Goal: Transaction & Acquisition: Book appointment/travel/reservation

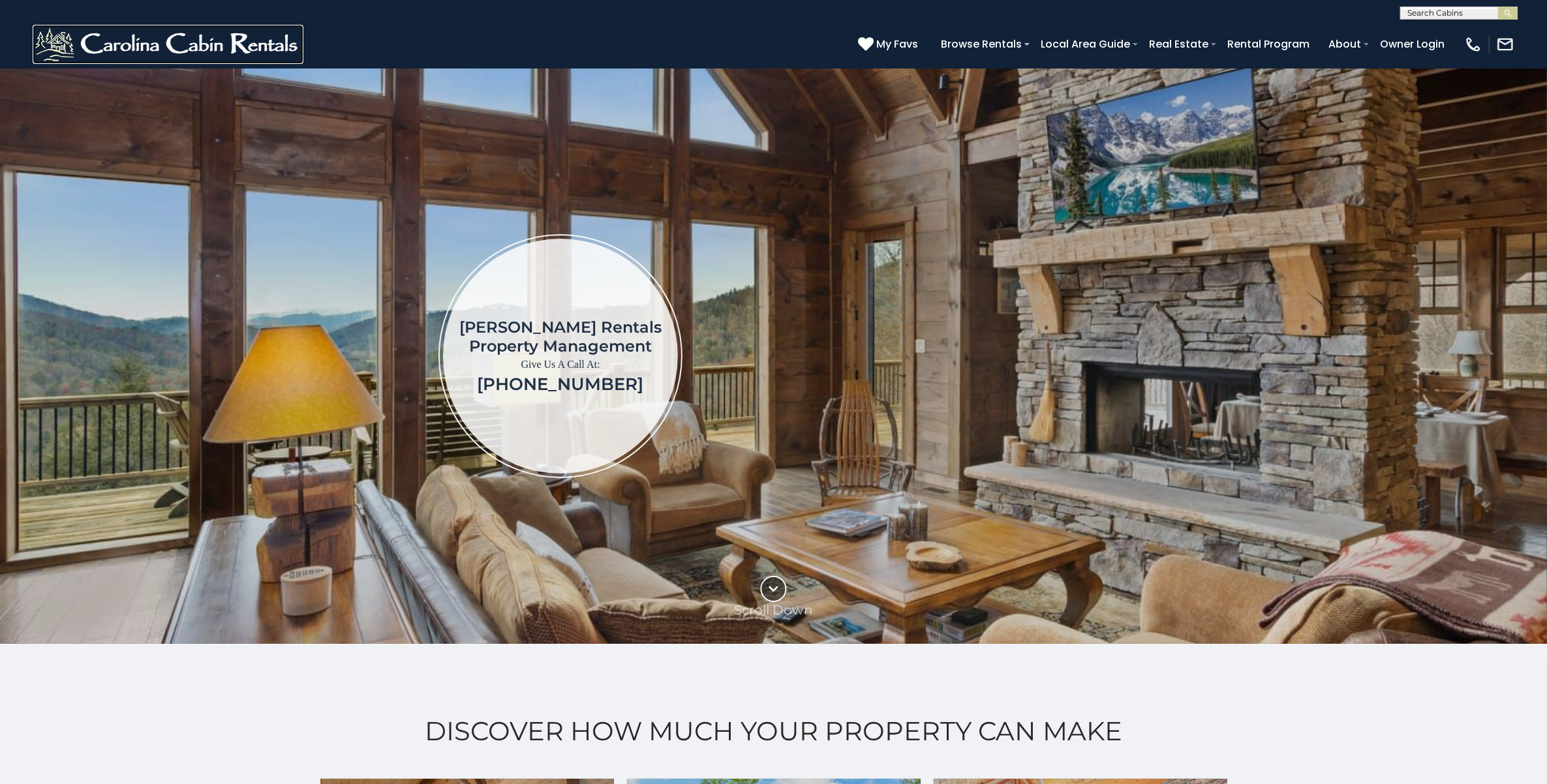
click at [128, 37] on img at bounding box center [168, 44] width 271 height 39
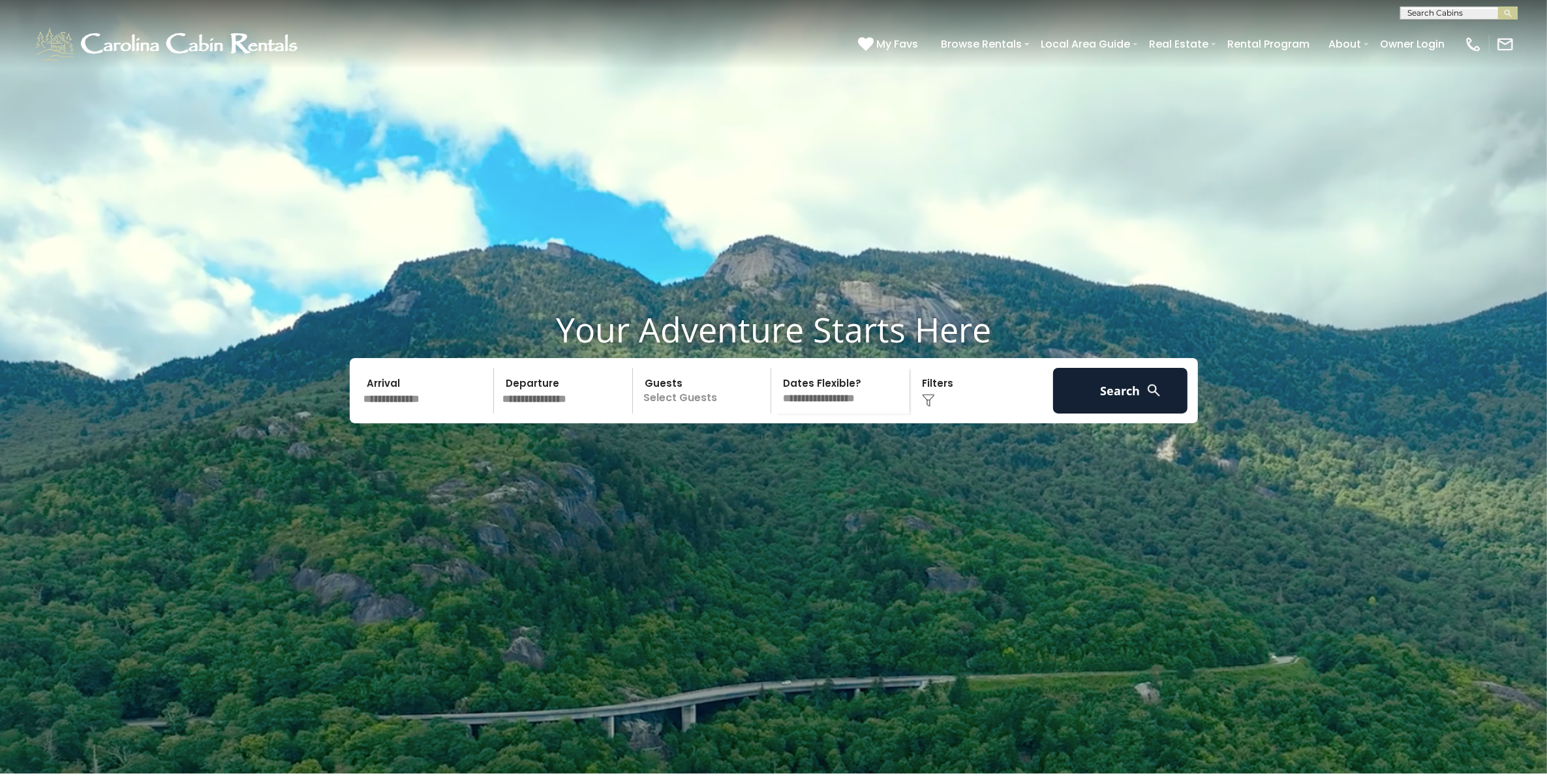
click at [441, 413] on input "text" at bounding box center [427, 391] width 135 height 46
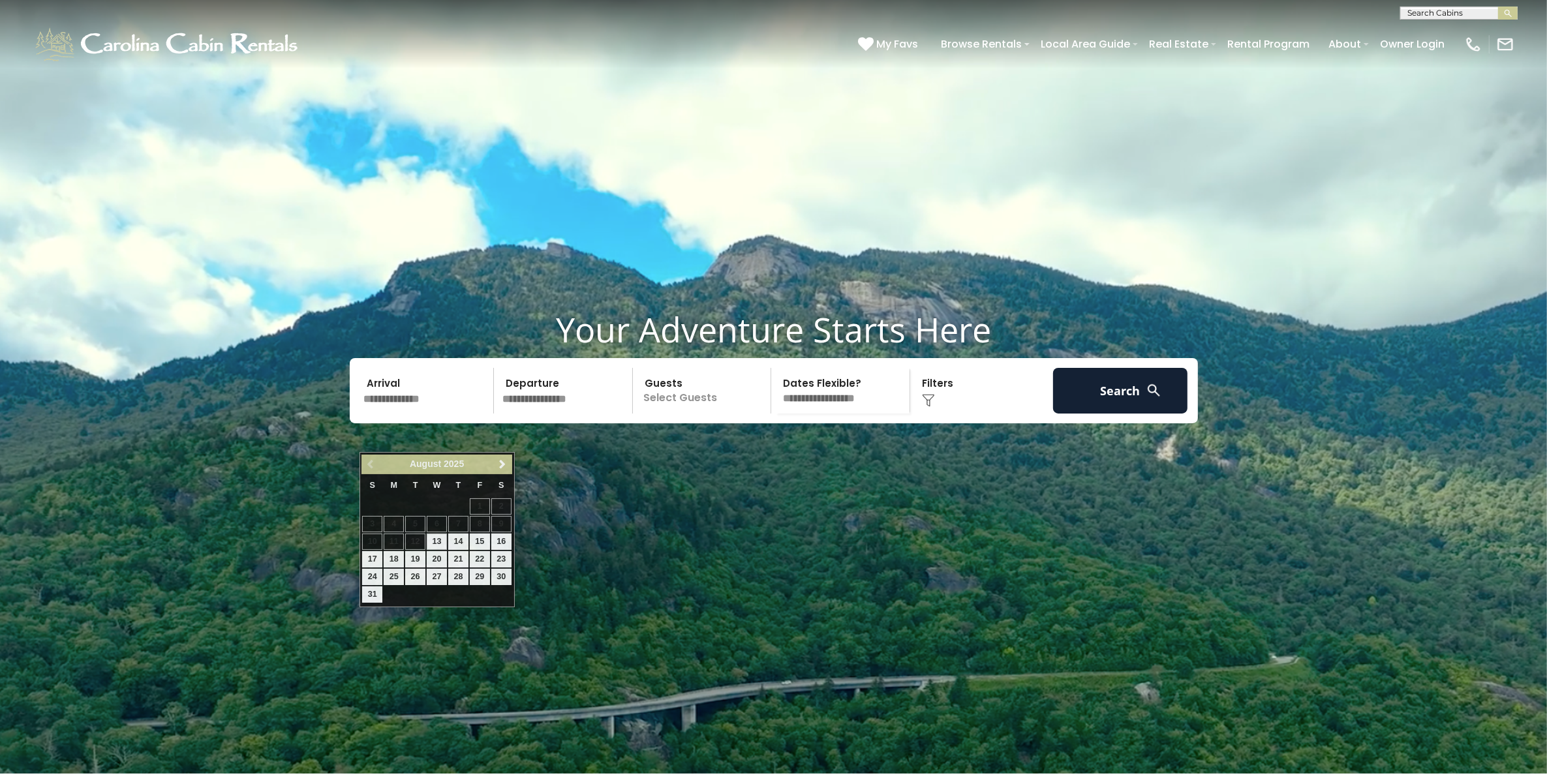
click at [663, 413] on p "Select Guests" at bounding box center [703, 391] width 134 height 46
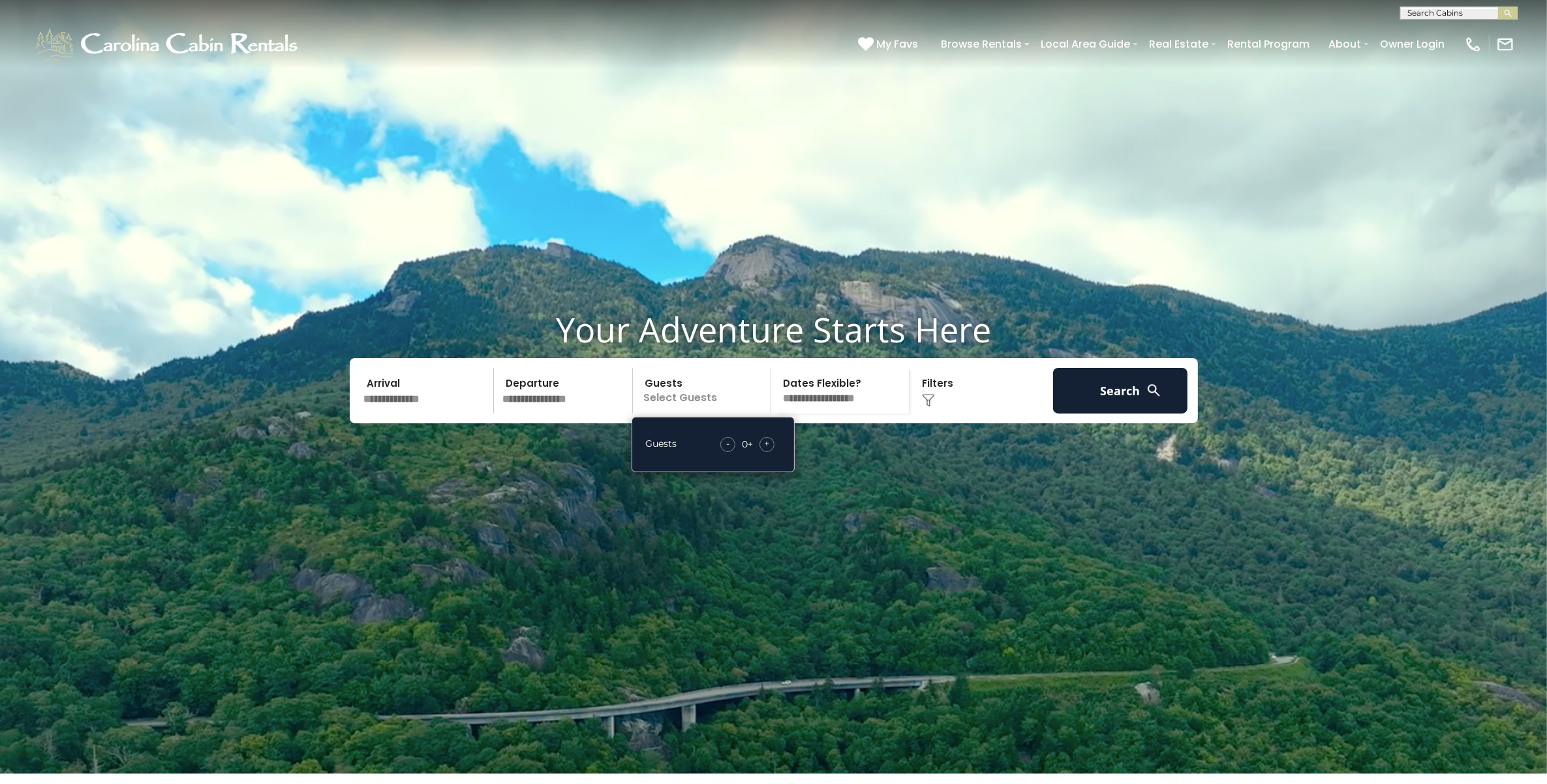
click at [764, 450] on span "+" at bounding box center [766, 444] width 5 height 13
click at [765, 450] on span "+" at bounding box center [766, 444] width 5 height 13
click at [1106, 413] on button "Search" at bounding box center [1120, 391] width 135 height 46
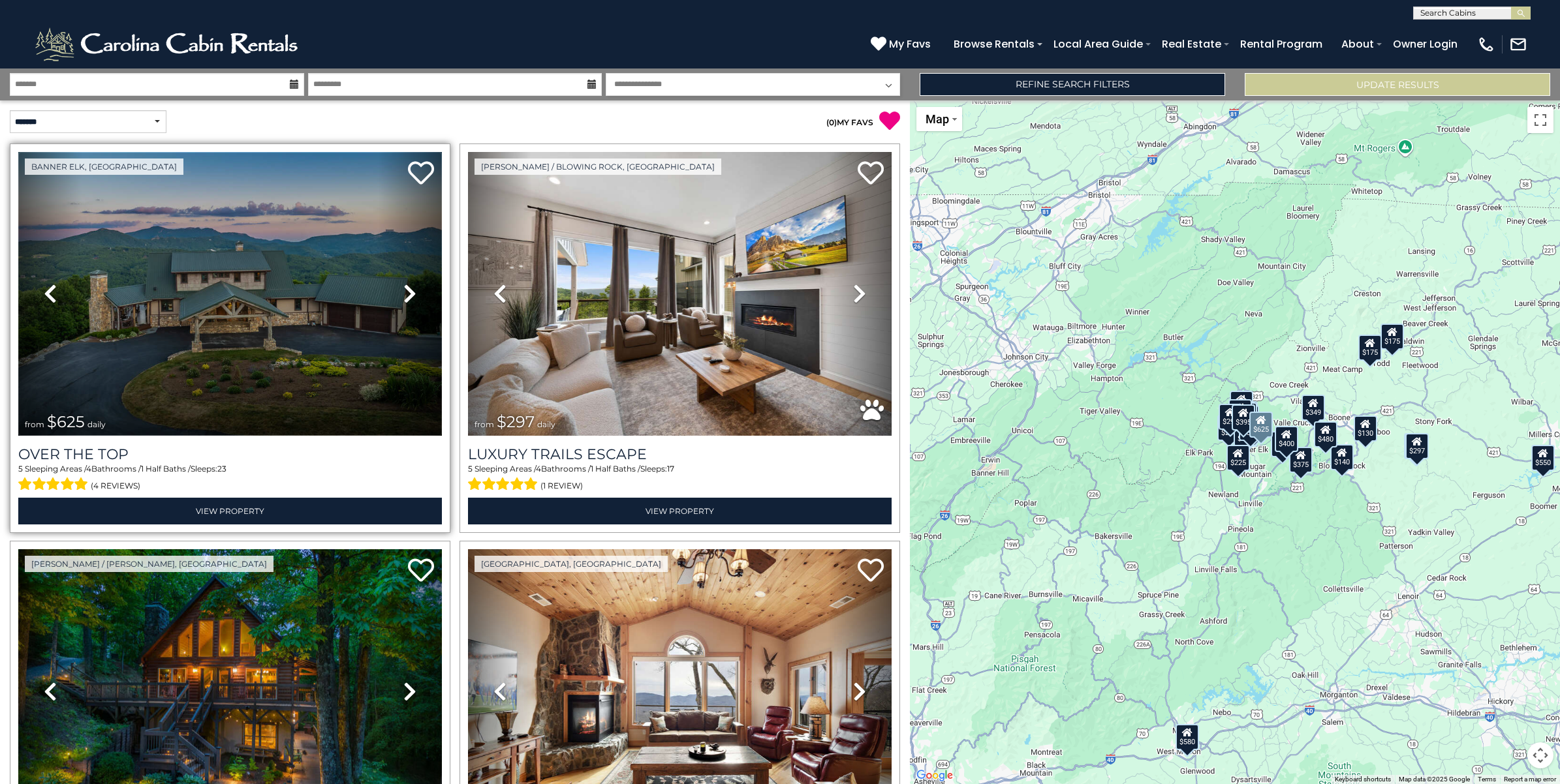
click at [210, 282] on img at bounding box center [230, 294] width 424 height 284
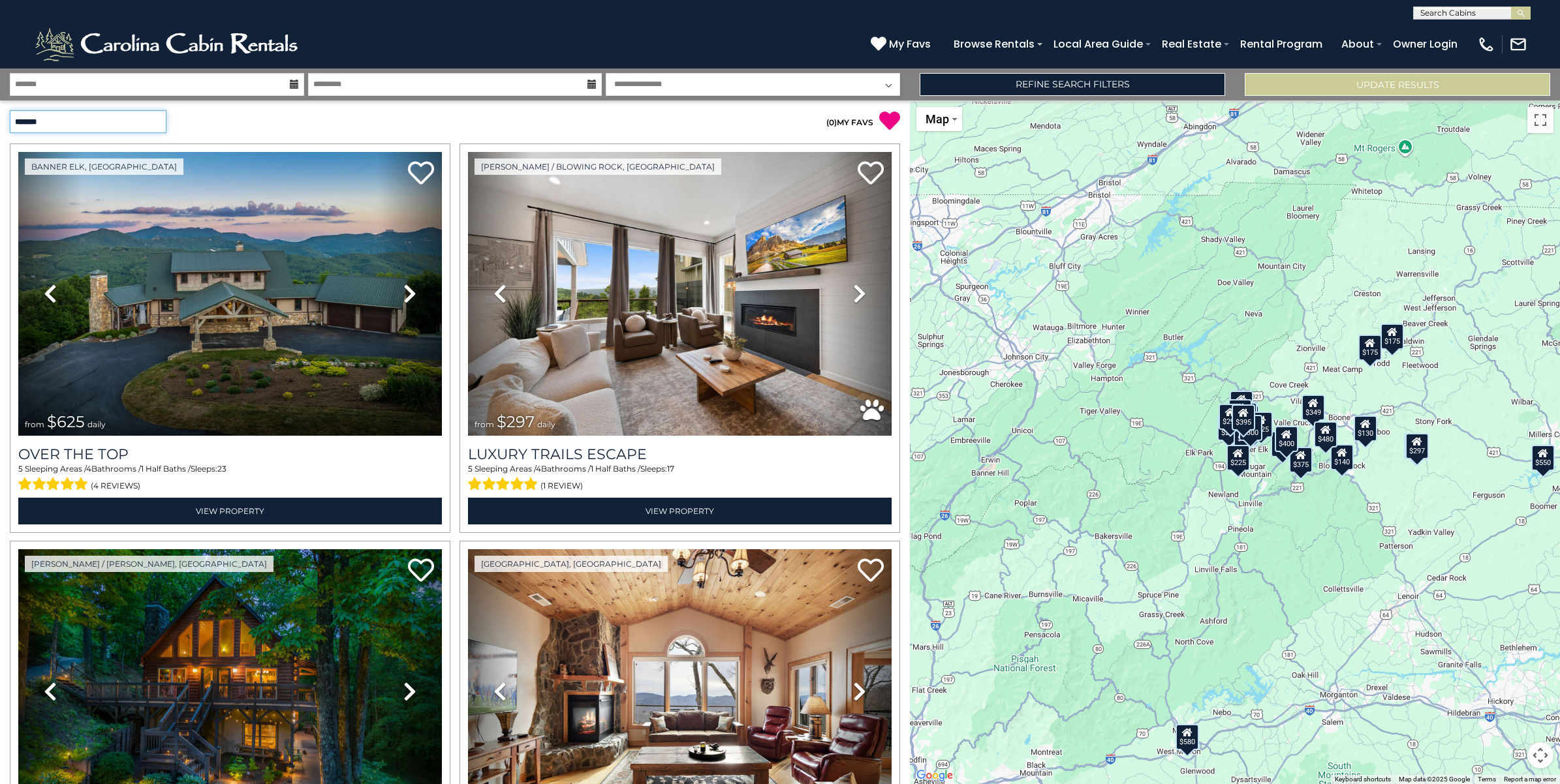
click at [162, 121] on select "**********" at bounding box center [88, 122] width 157 height 23
select select "**********"
click at [10, 111] on select "**********" at bounding box center [88, 122] width 157 height 23
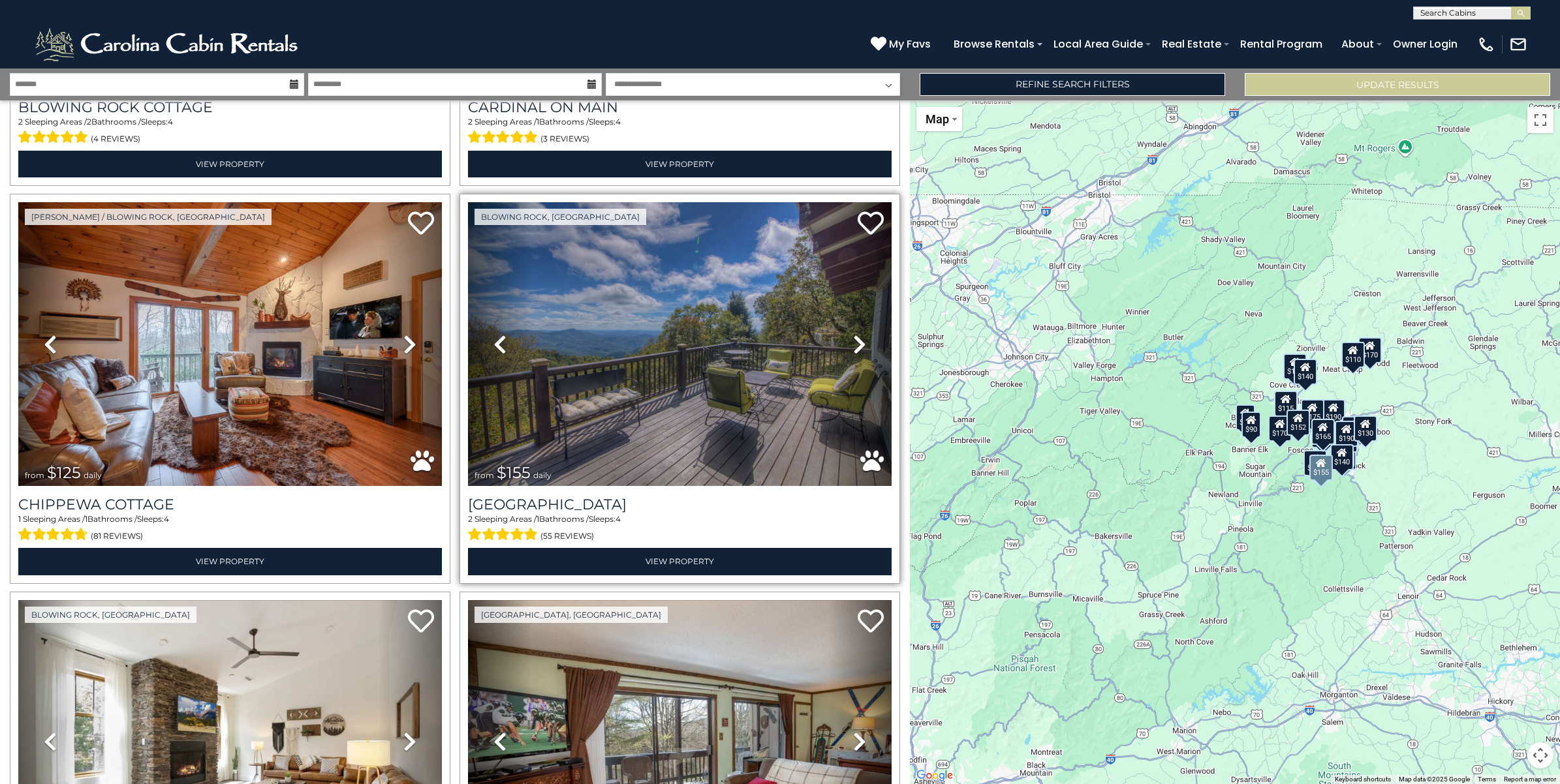
scroll to position [1386, 0]
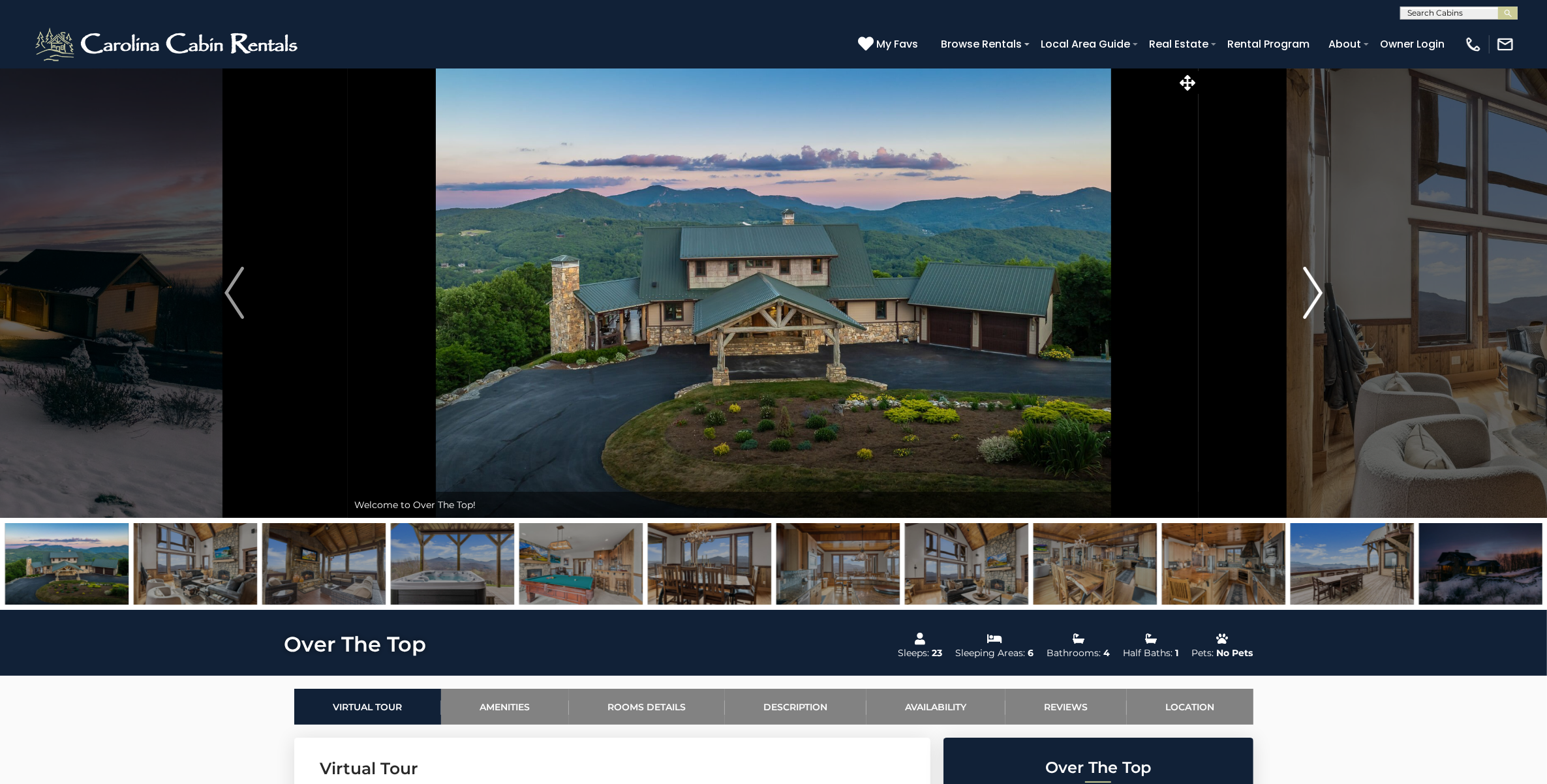
click at [1313, 300] on img "Next" at bounding box center [1313, 293] width 19 height 52
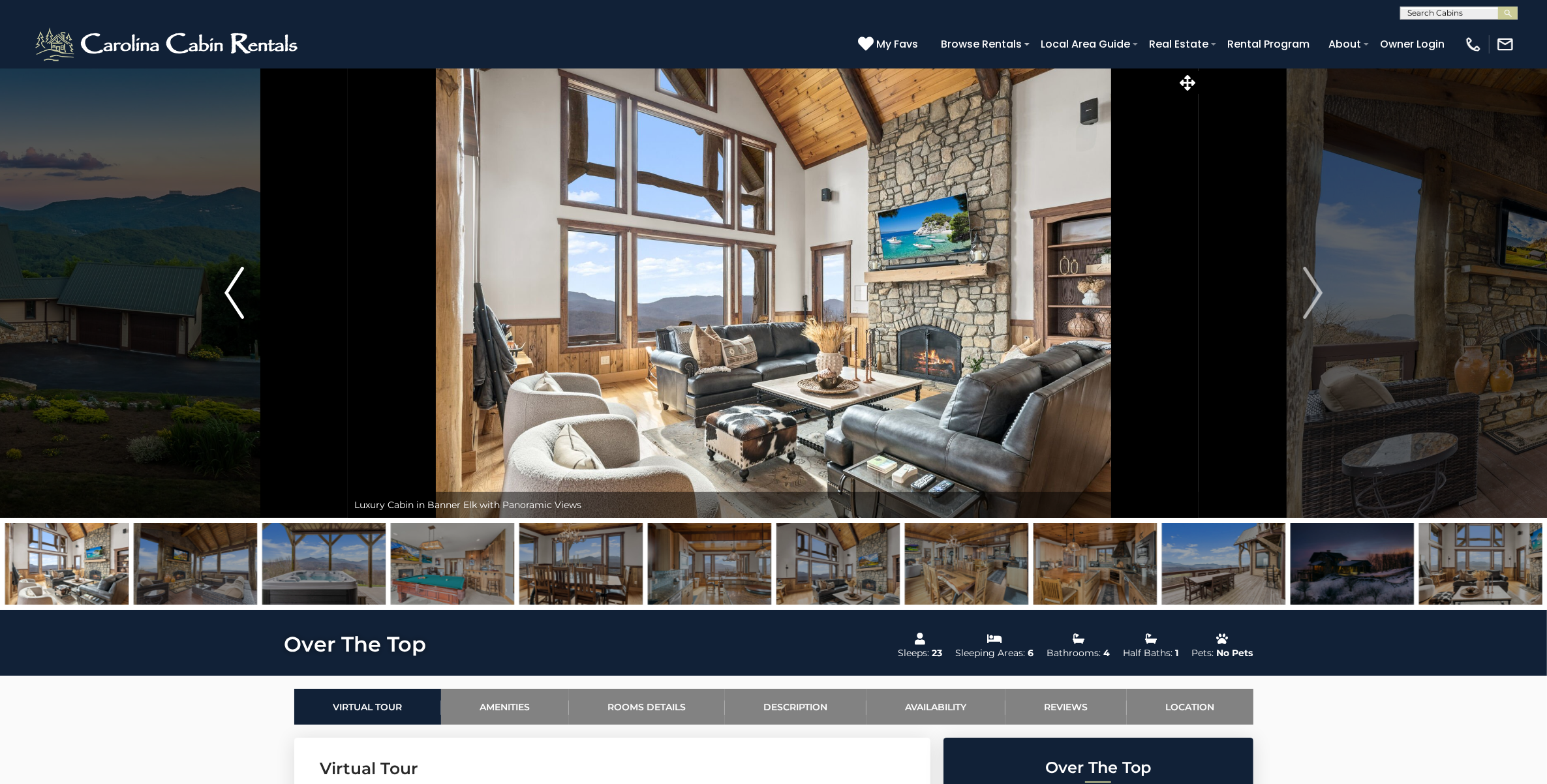
click at [234, 298] on img "Previous" at bounding box center [234, 293] width 19 height 52
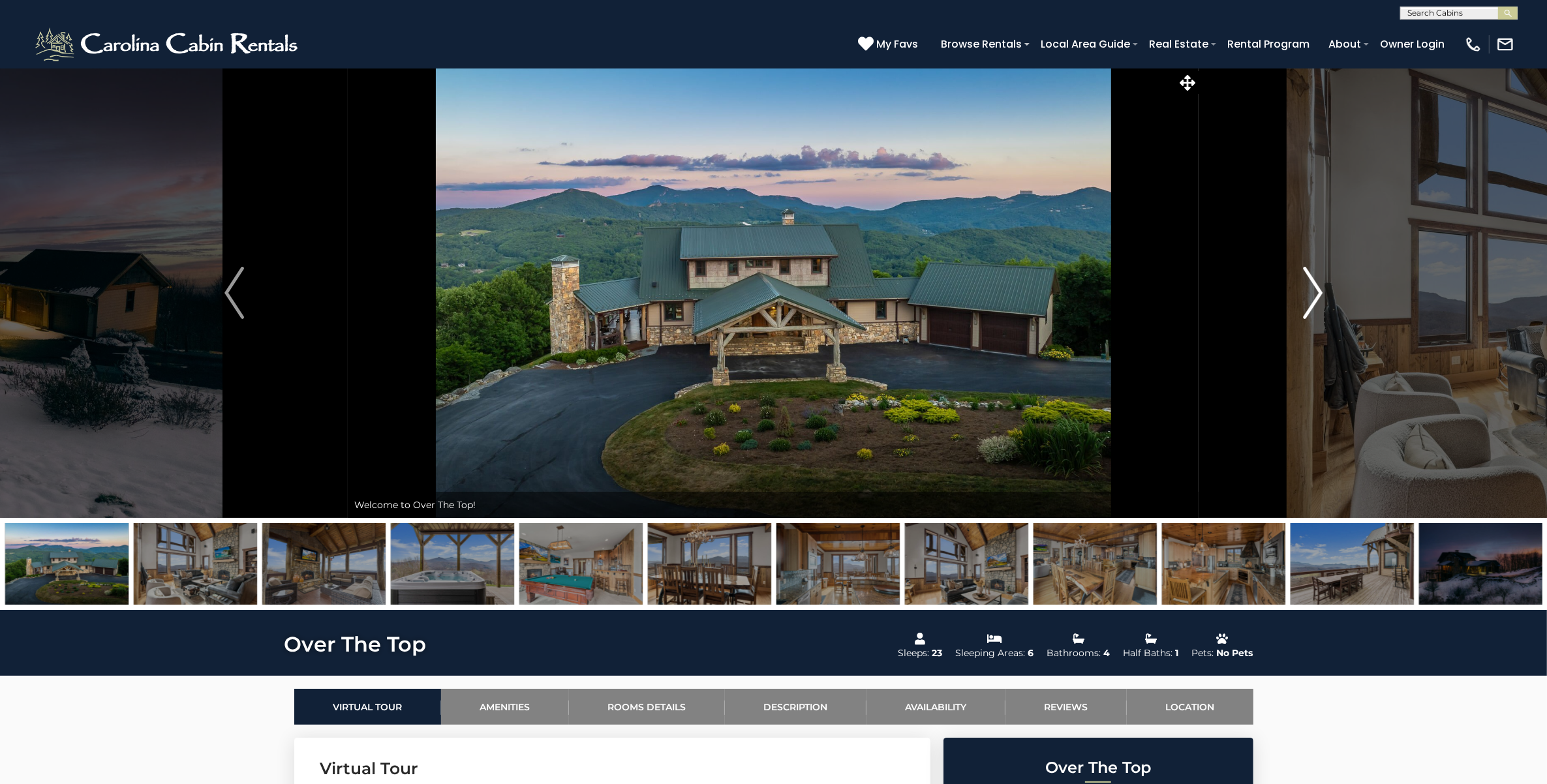
click at [1320, 291] on img "Next" at bounding box center [1313, 293] width 19 height 52
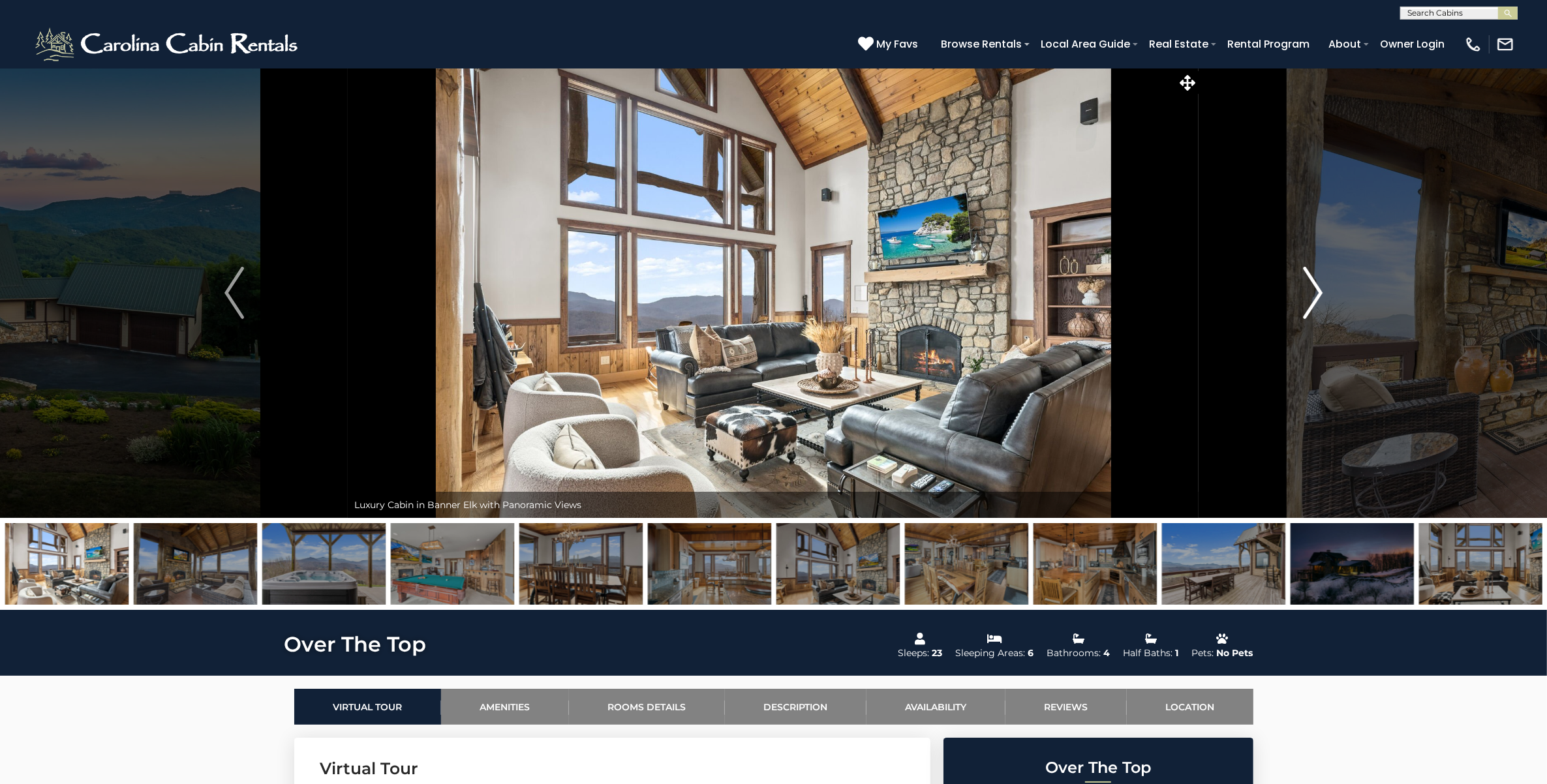
click at [1320, 291] on img "Next" at bounding box center [1313, 293] width 19 height 52
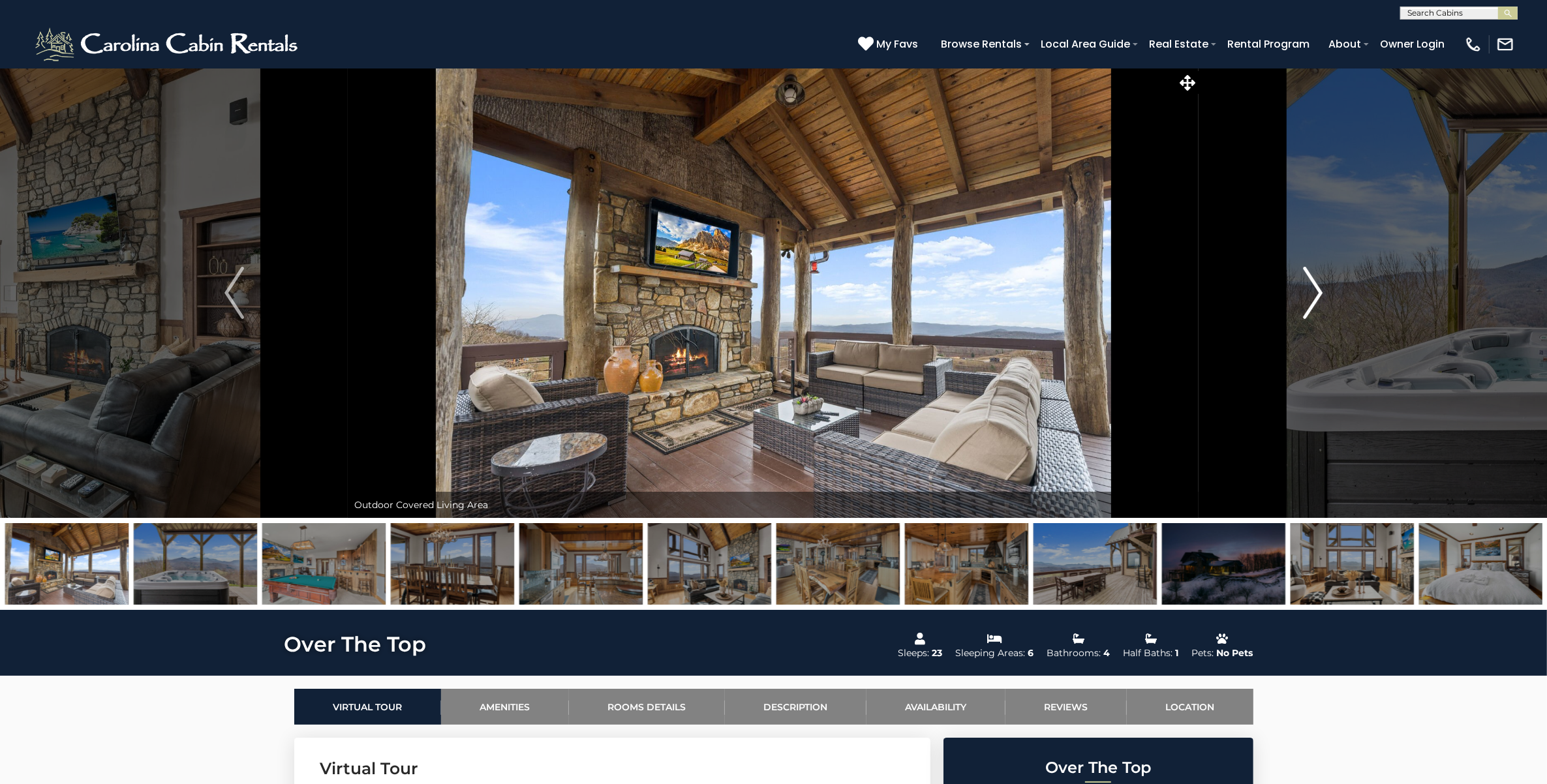
click at [1320, 289] on img "Next" at bounding box center [1313, 293] width 19 height 52
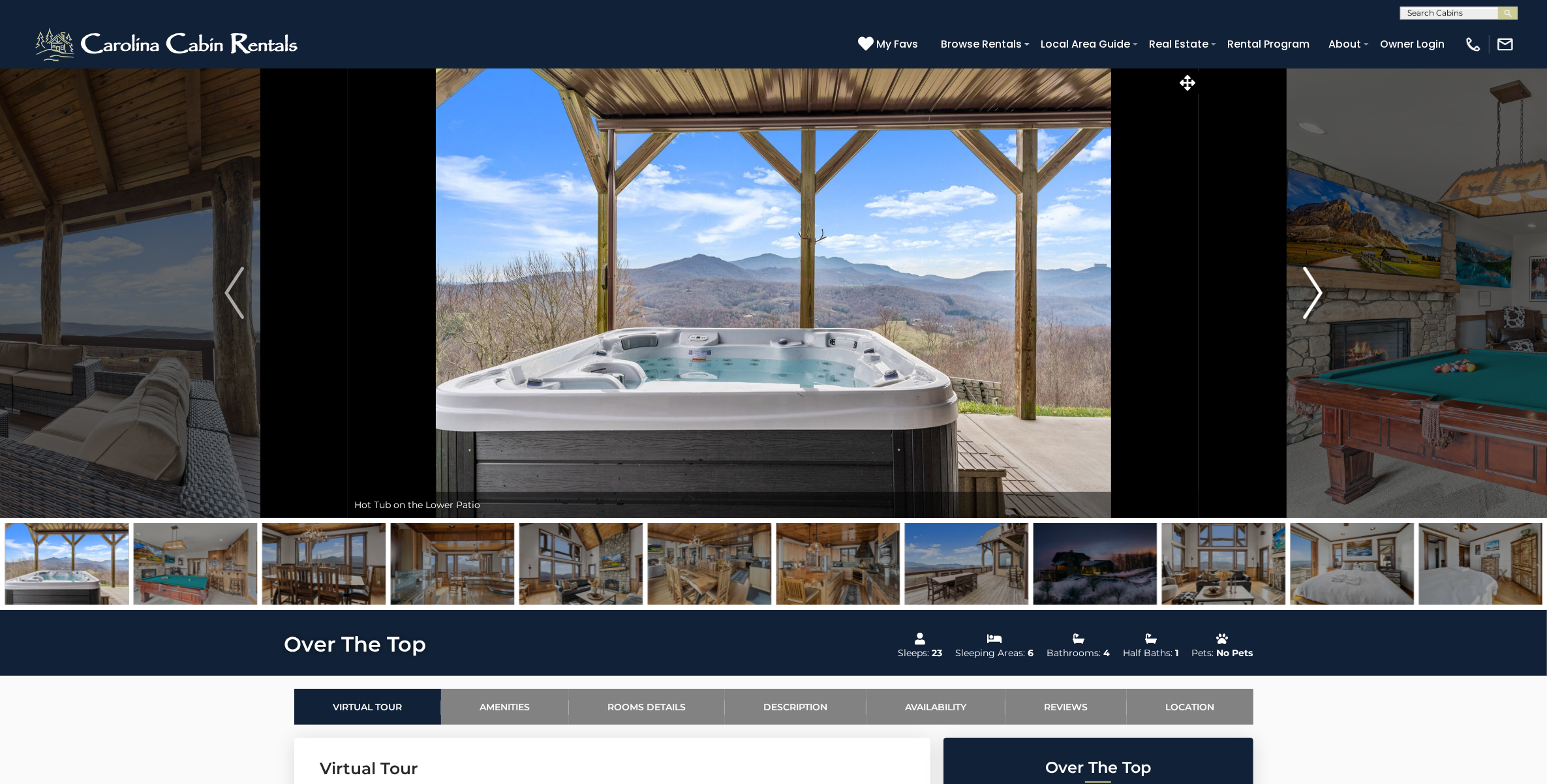
click at [1320, 289] on img "Next" at bounding box center [1313, 293] width 19 height 52
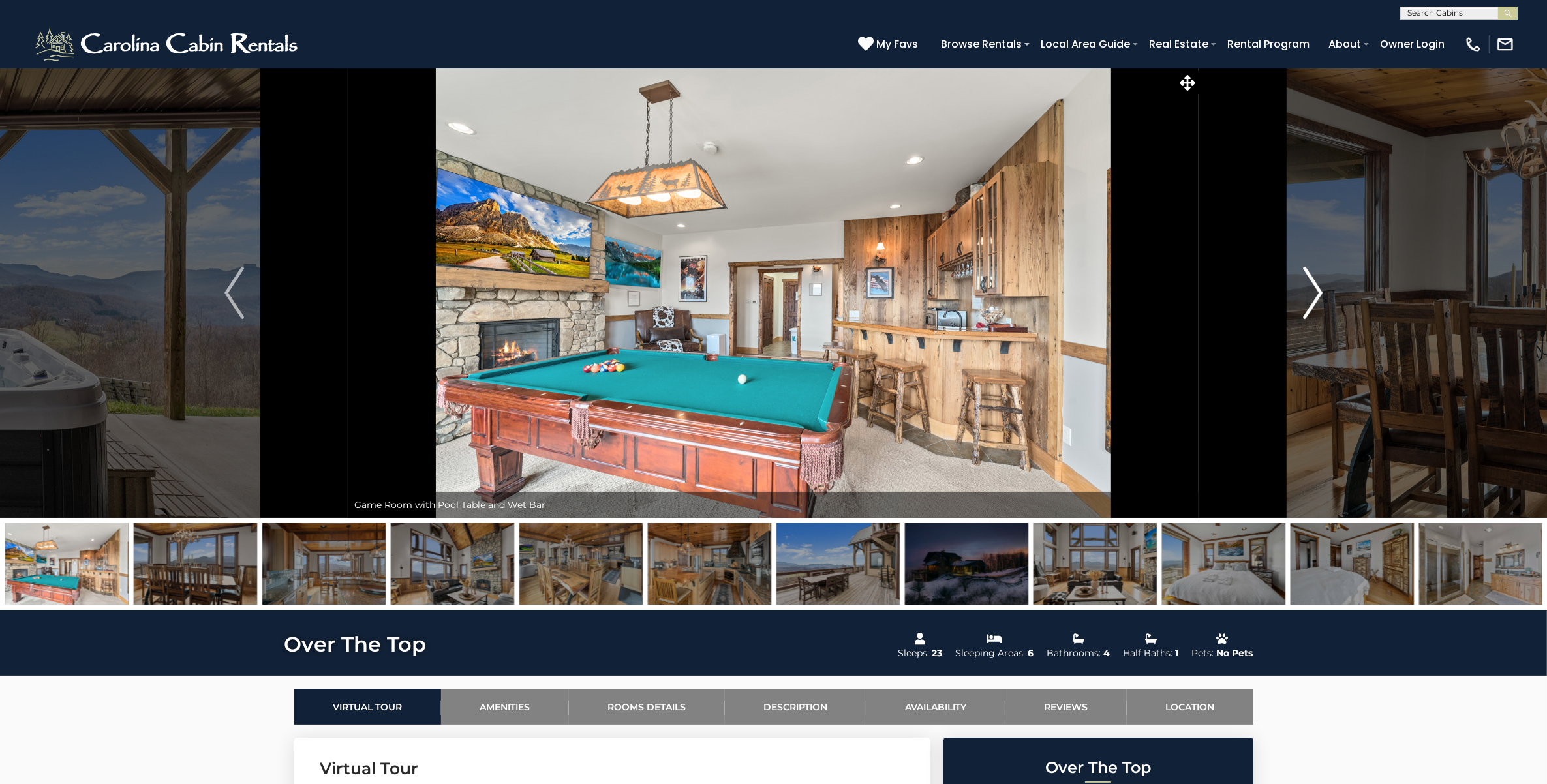
click at [1320, 289] on img "Next" at bounding box center [1313, 293] width 19 height 52
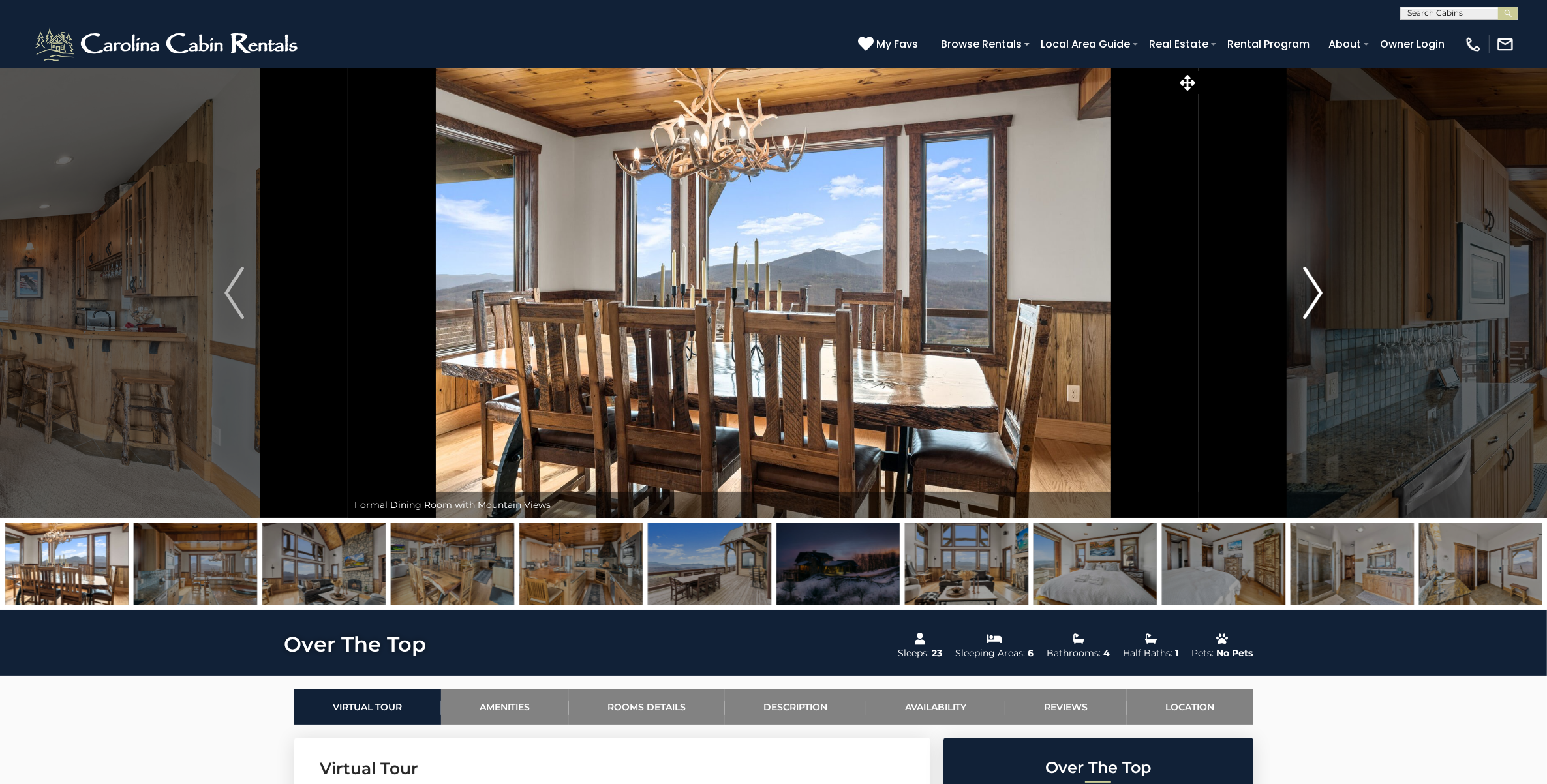
click at [1320, 289] on img "Next" at bounding box center [1313, 293] width 19 height 52
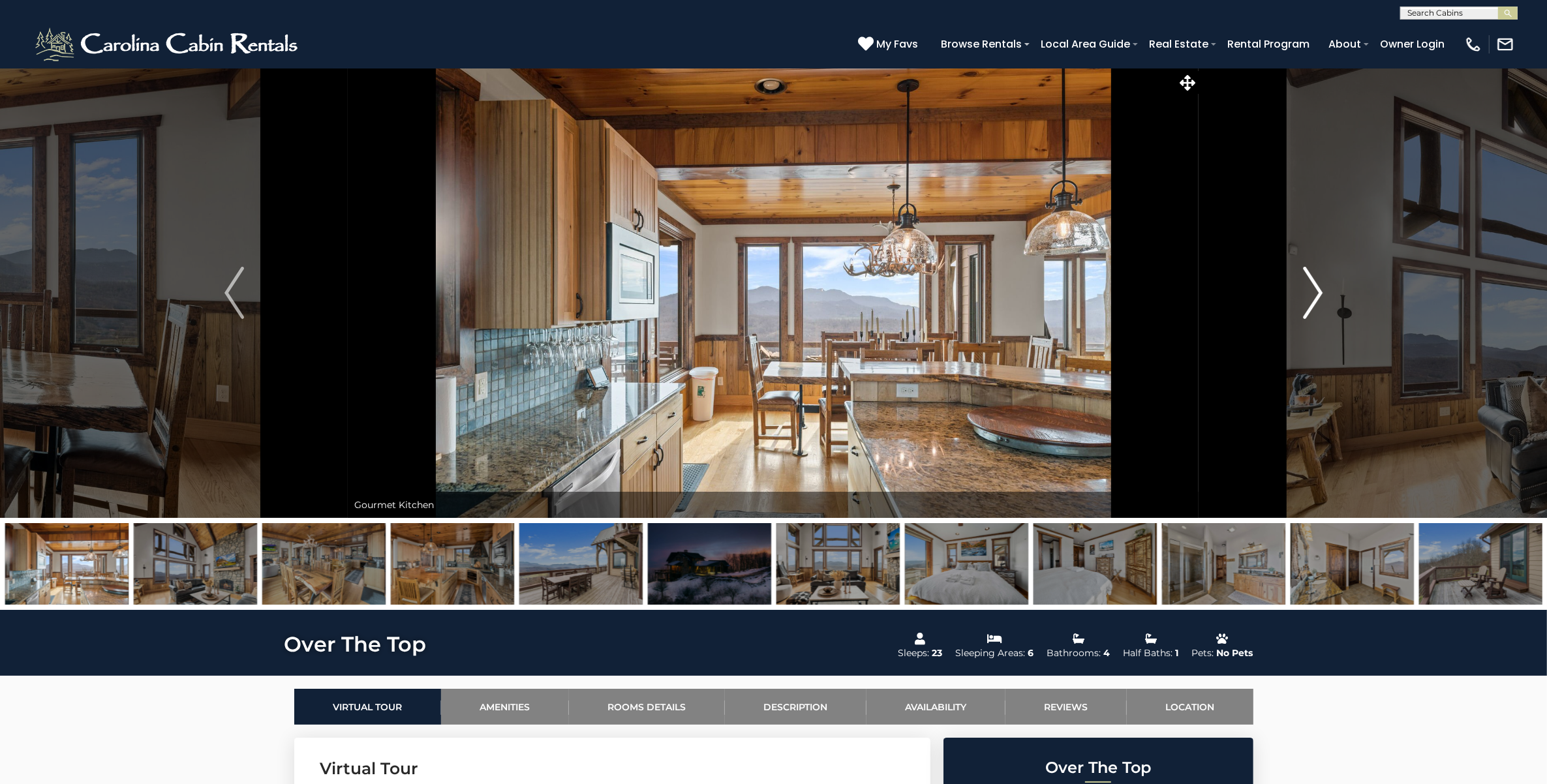
click at [1320, 289] on img "Next" at bounding box center [1313, 293] width 19 height 52
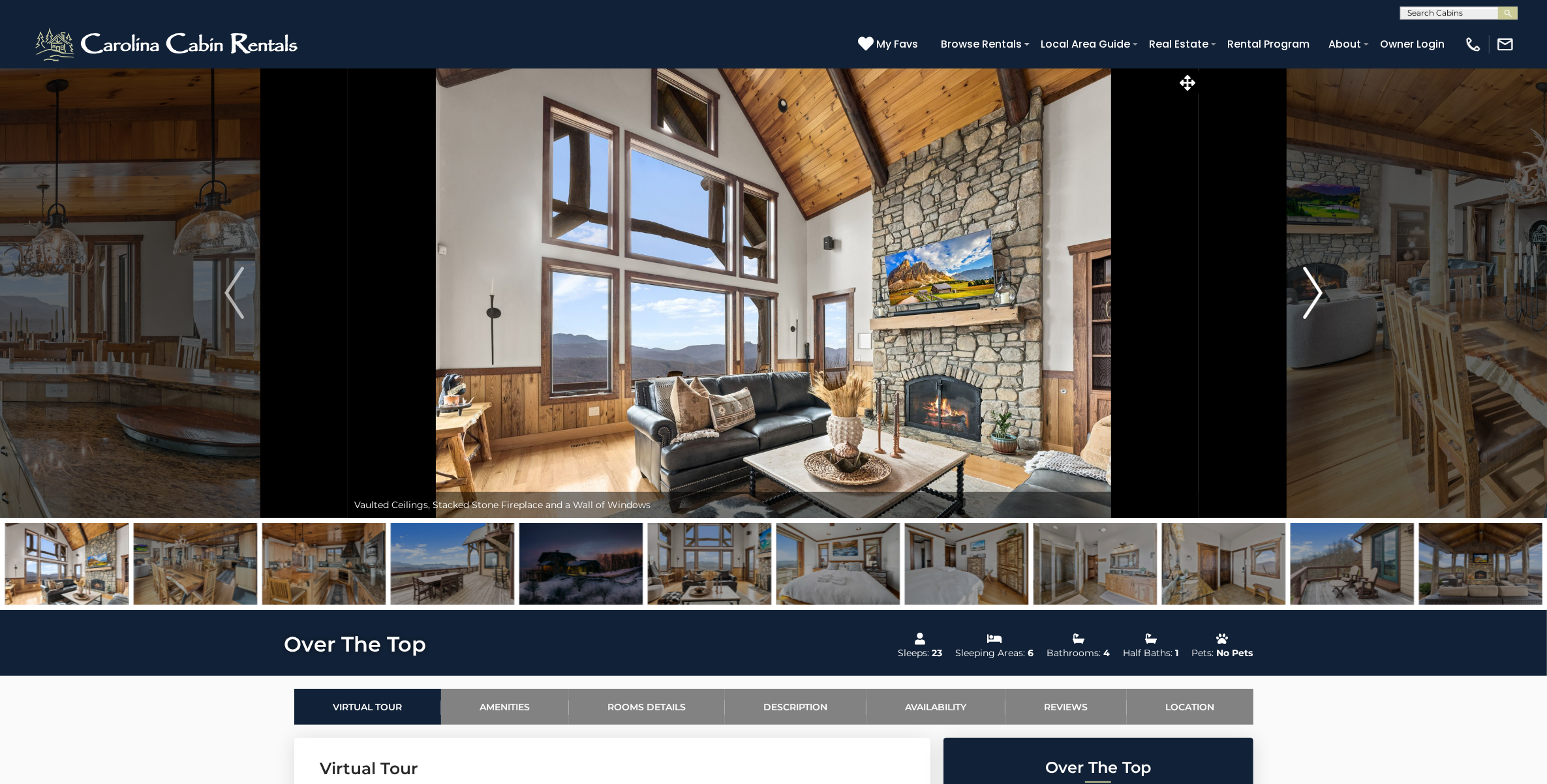
click at [1320, 289] on img "Next" at bounding box center [1313, 293] width 19 height 52
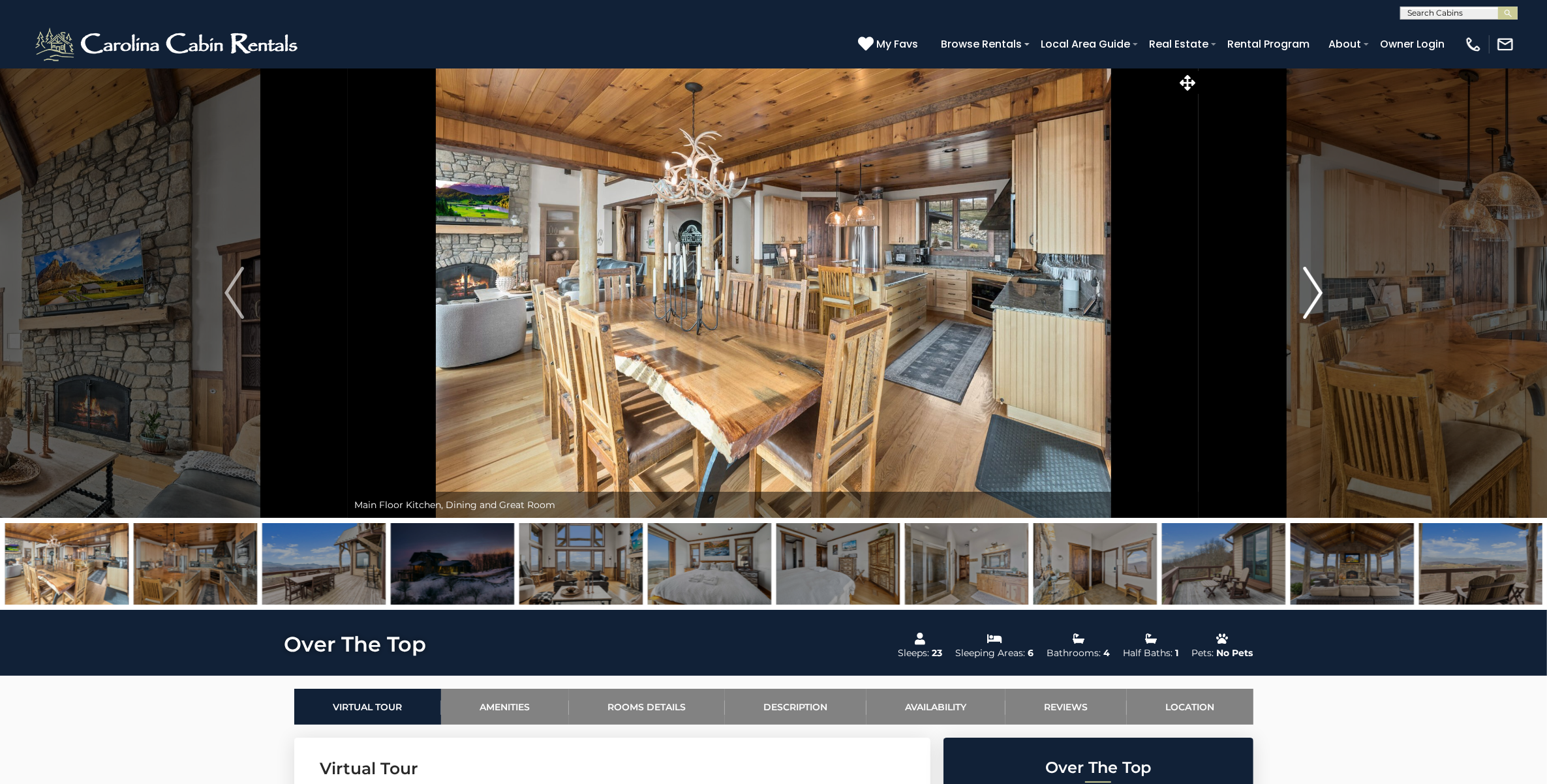
click at [1320, 289] on img "Next" at bounding box center [1313, 293] width 19 height 52
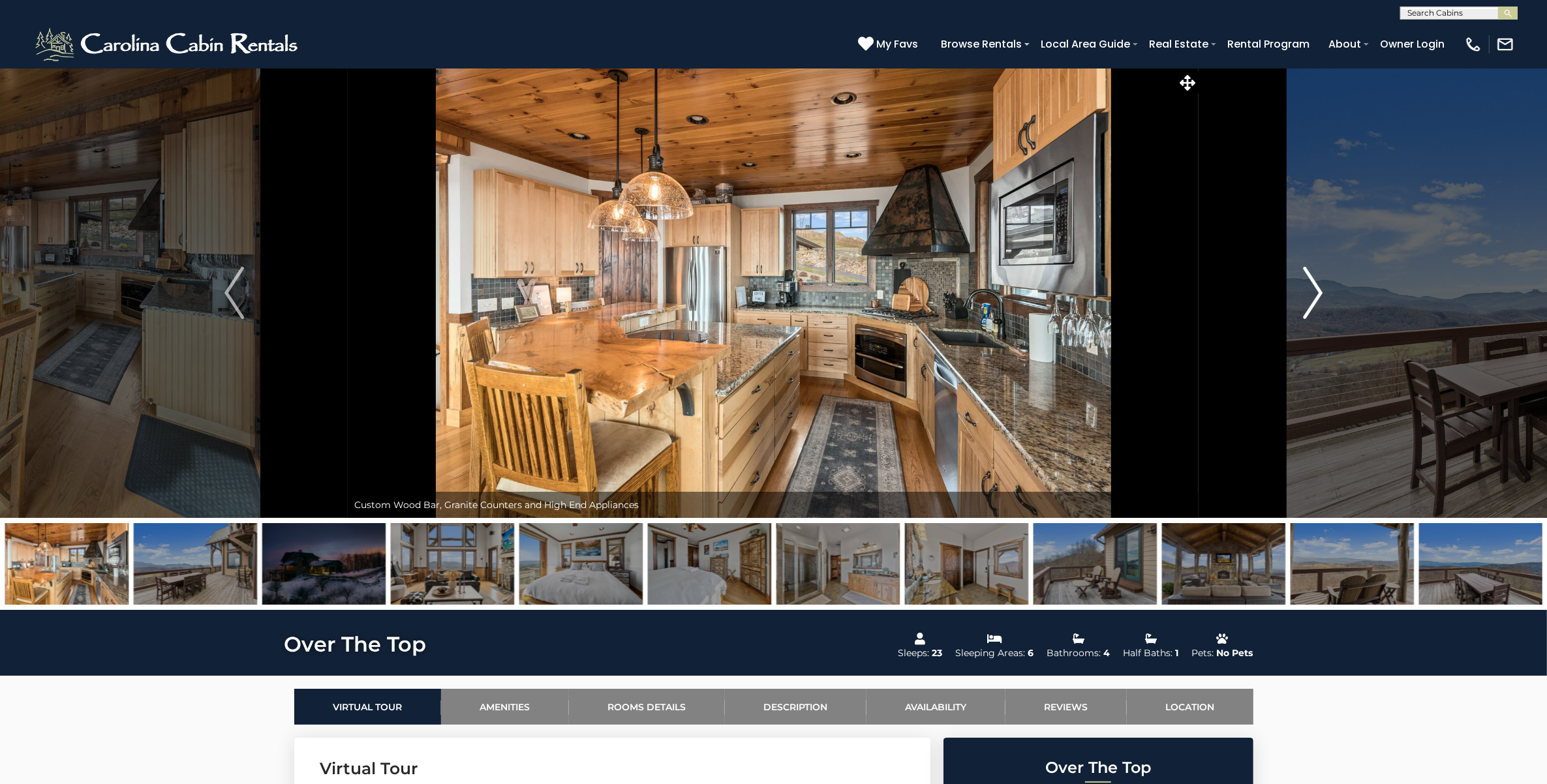
click at [1320, 289] on img "Next" at bounding box center [1313, 293] width 19 height 52
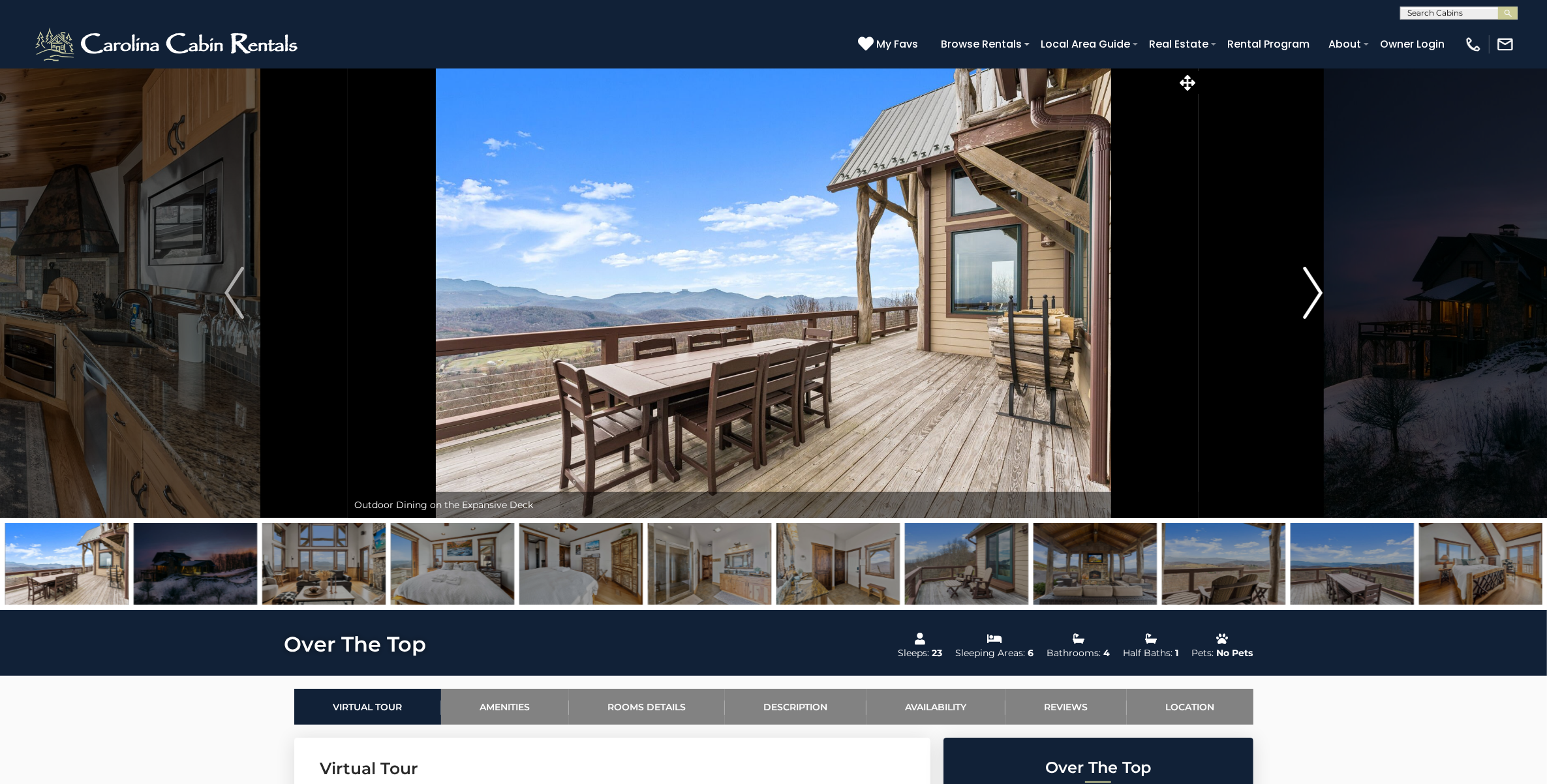
click at [1321, 289] on img "Next" at bounding box center [1313, 293] width 19 height 52
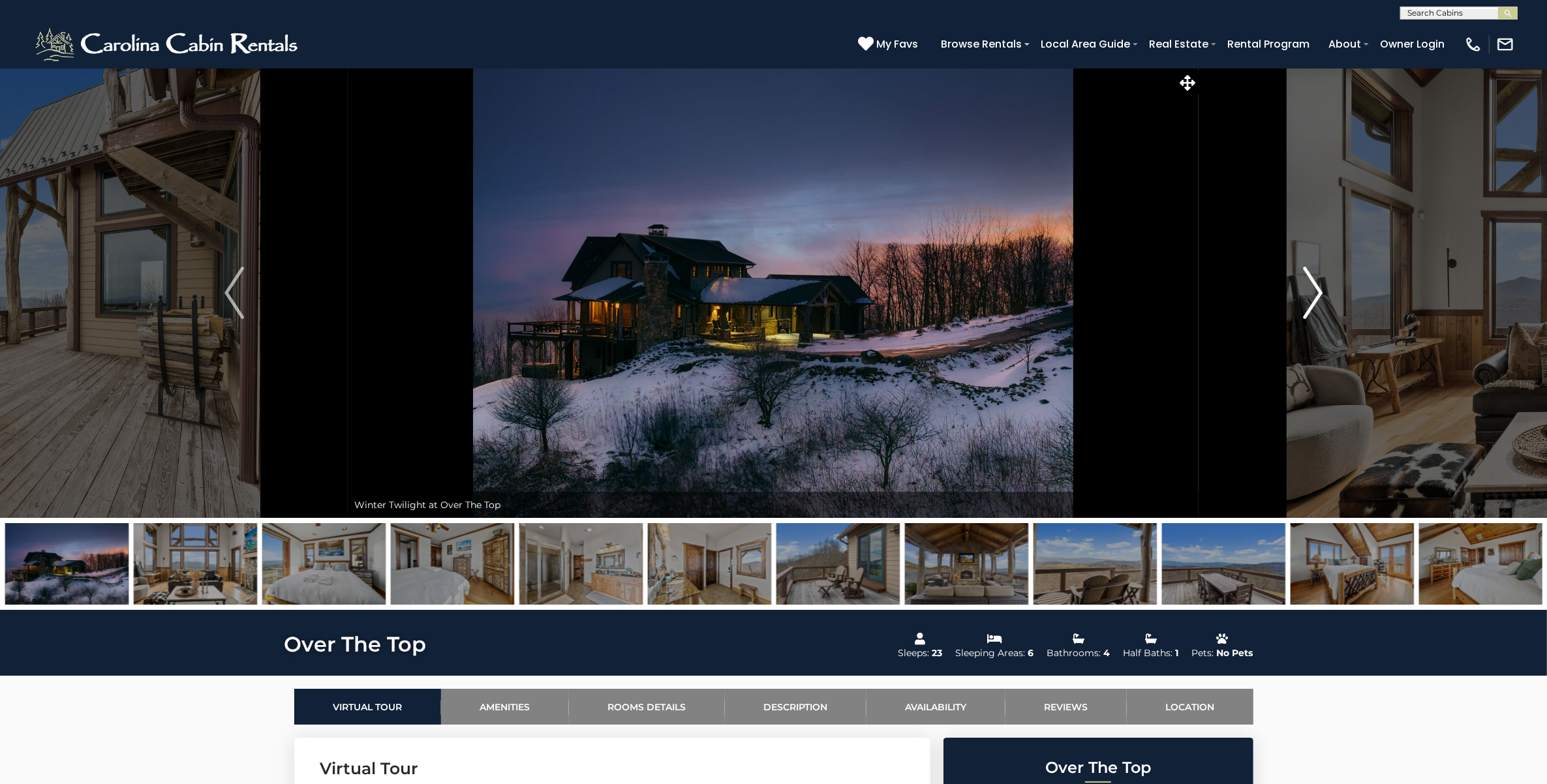
click at [1321, 289] on img "Next" at bounding box center [1313, 293] width 19 height 52
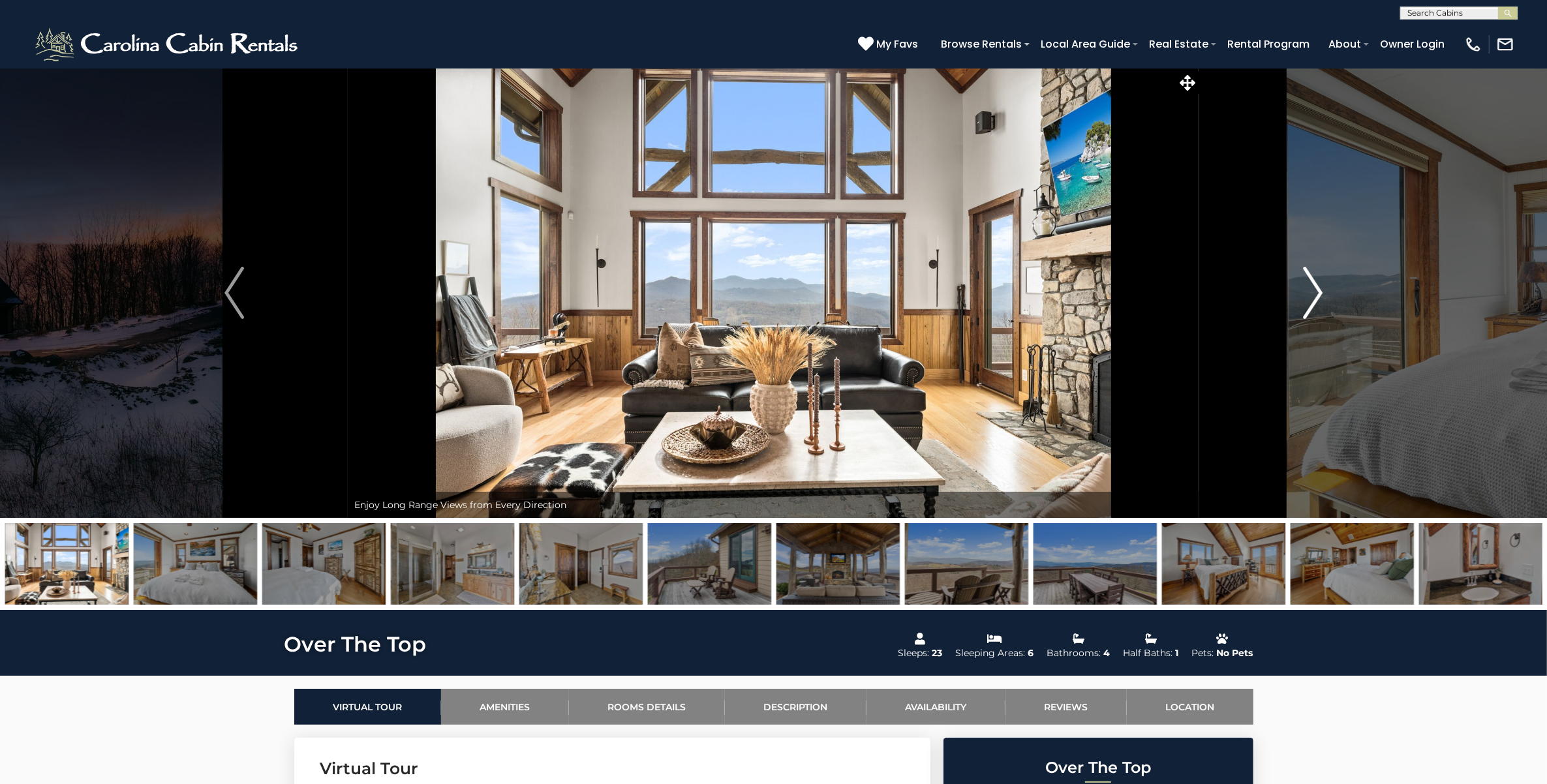
click at [1321, 289] on img "Next" at bounding box center [1313, 293] width 19 height 52
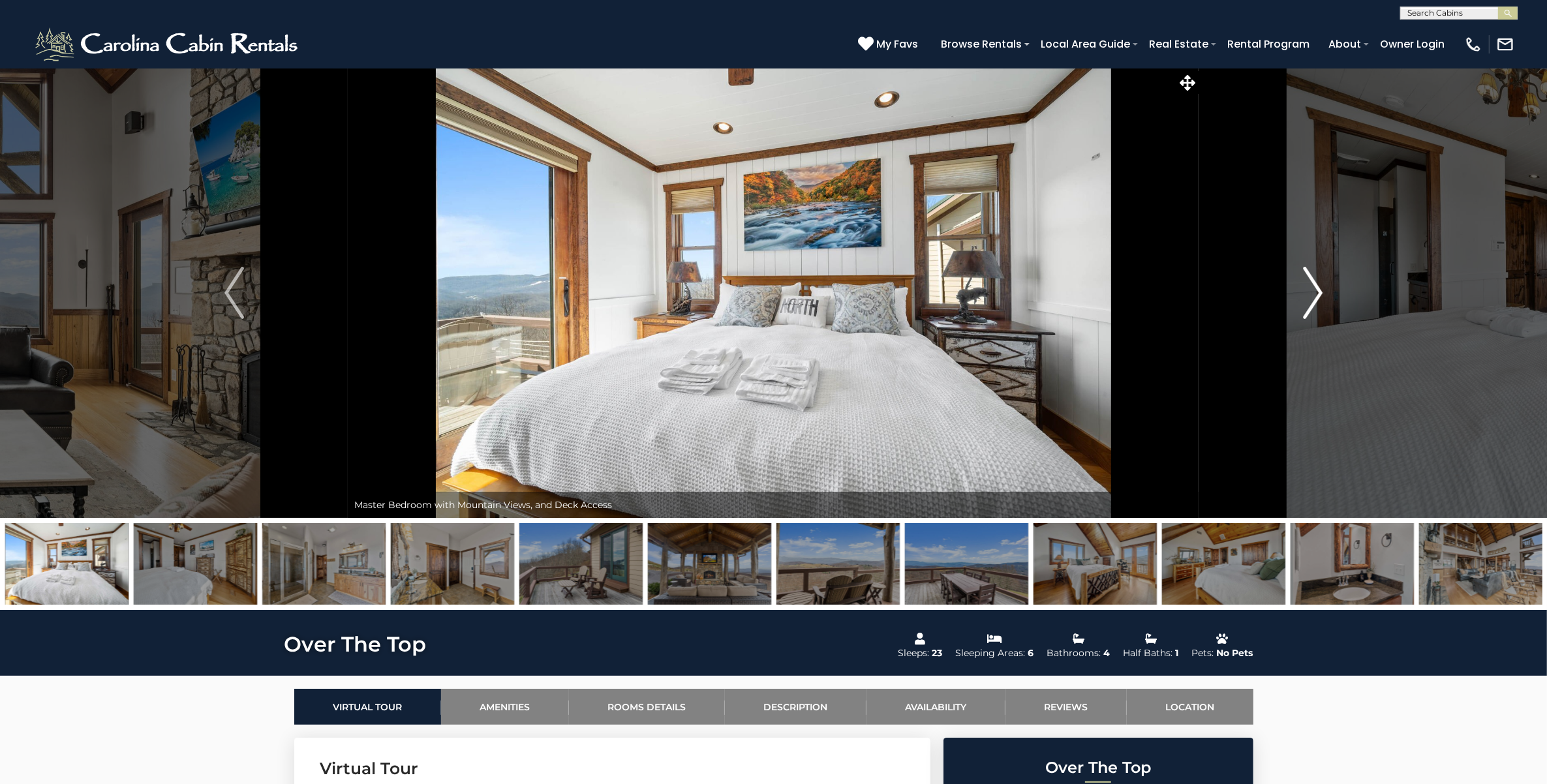
click at [1321, 289] on img "Next" at bounding box center [1313, 293] width 19 height 52
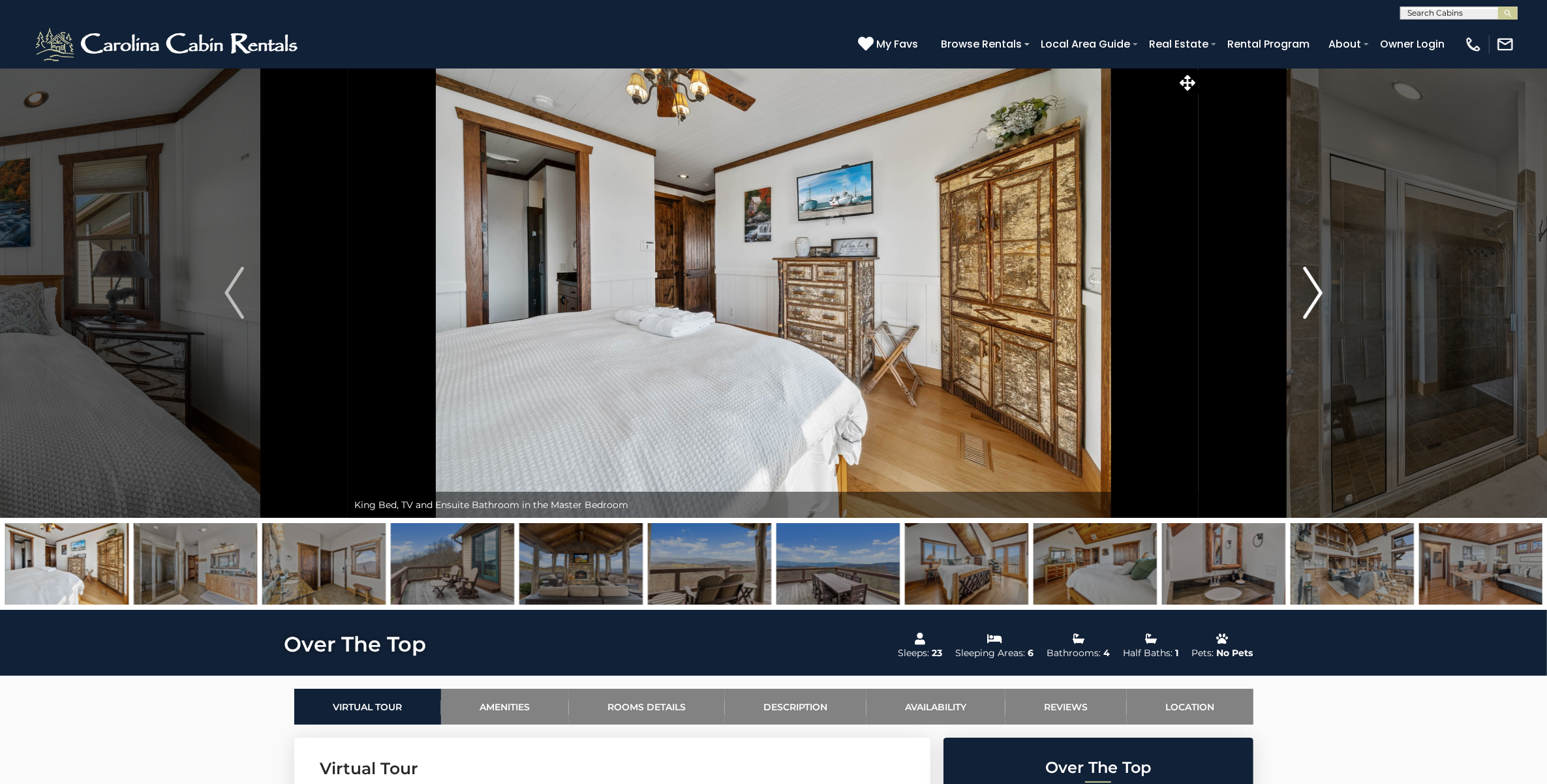
click at [1321, 289] on img "Next" at bounding box center [1313, 293] width 19 height 52
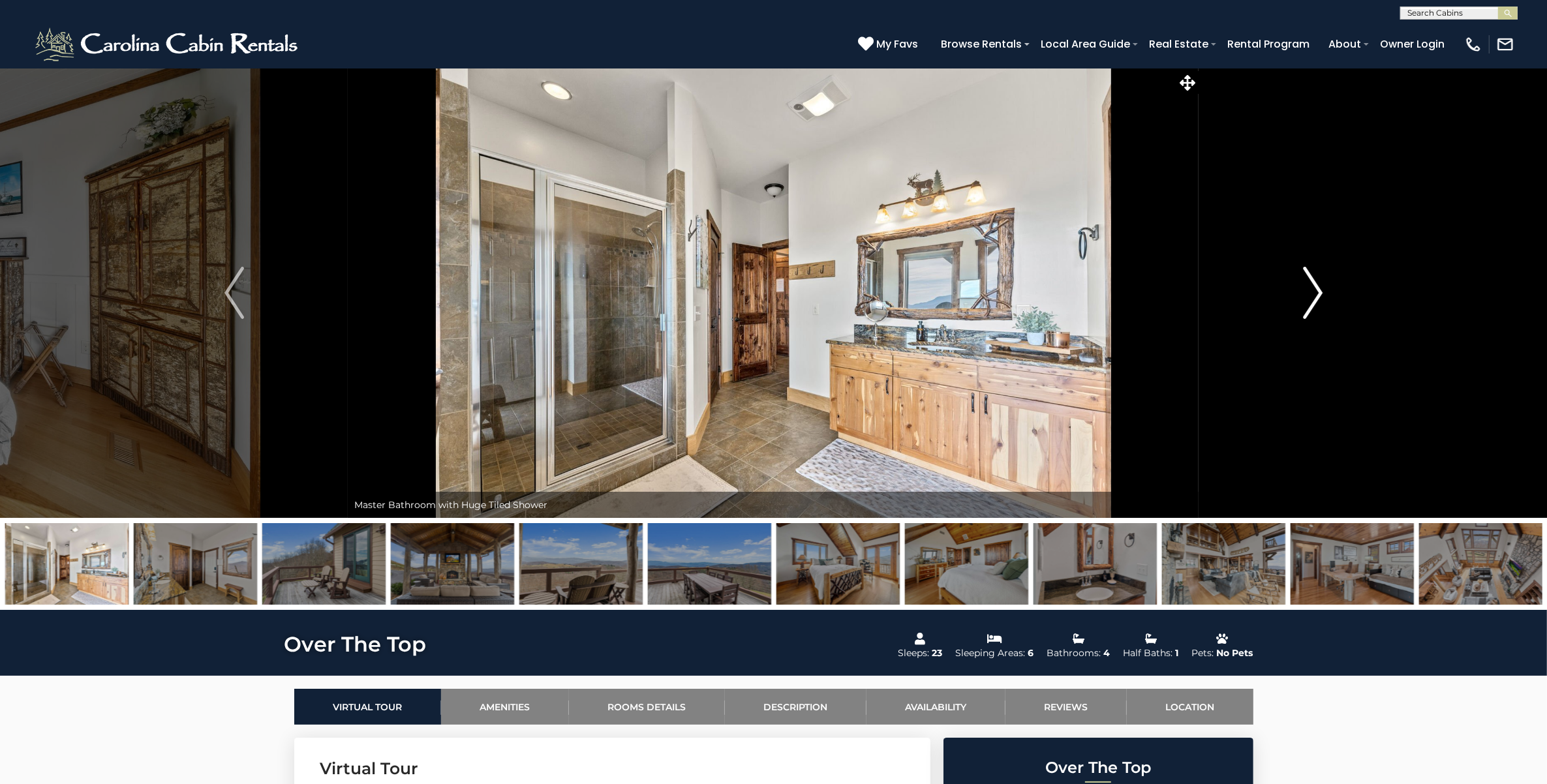
click at [1321, 289] on img "Next" at bounding box center [1313, 293] width 19 height 52
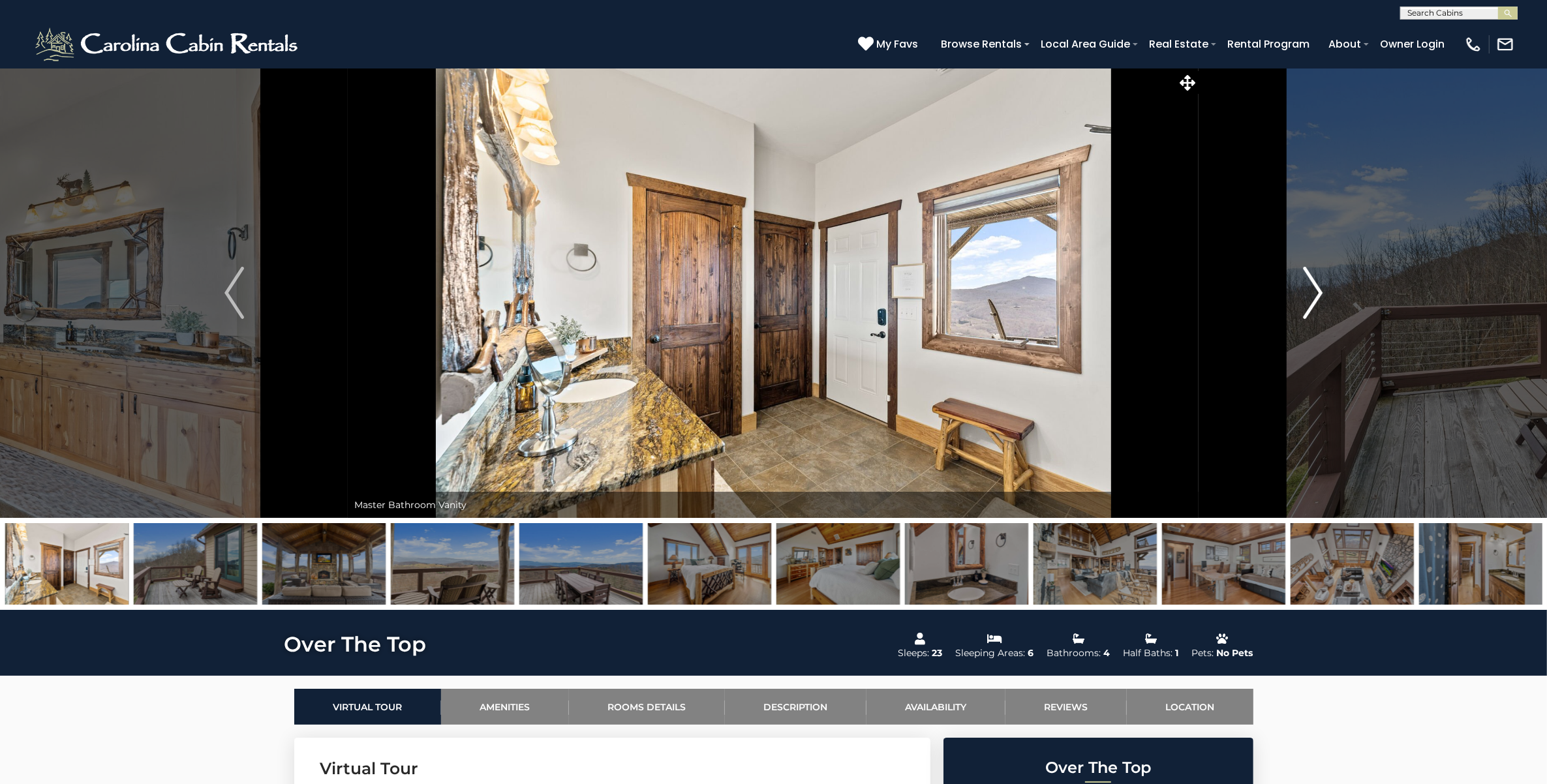
click at [1321, 289] on img "Next" at bounding box center [1313, 293] width 19 height 52
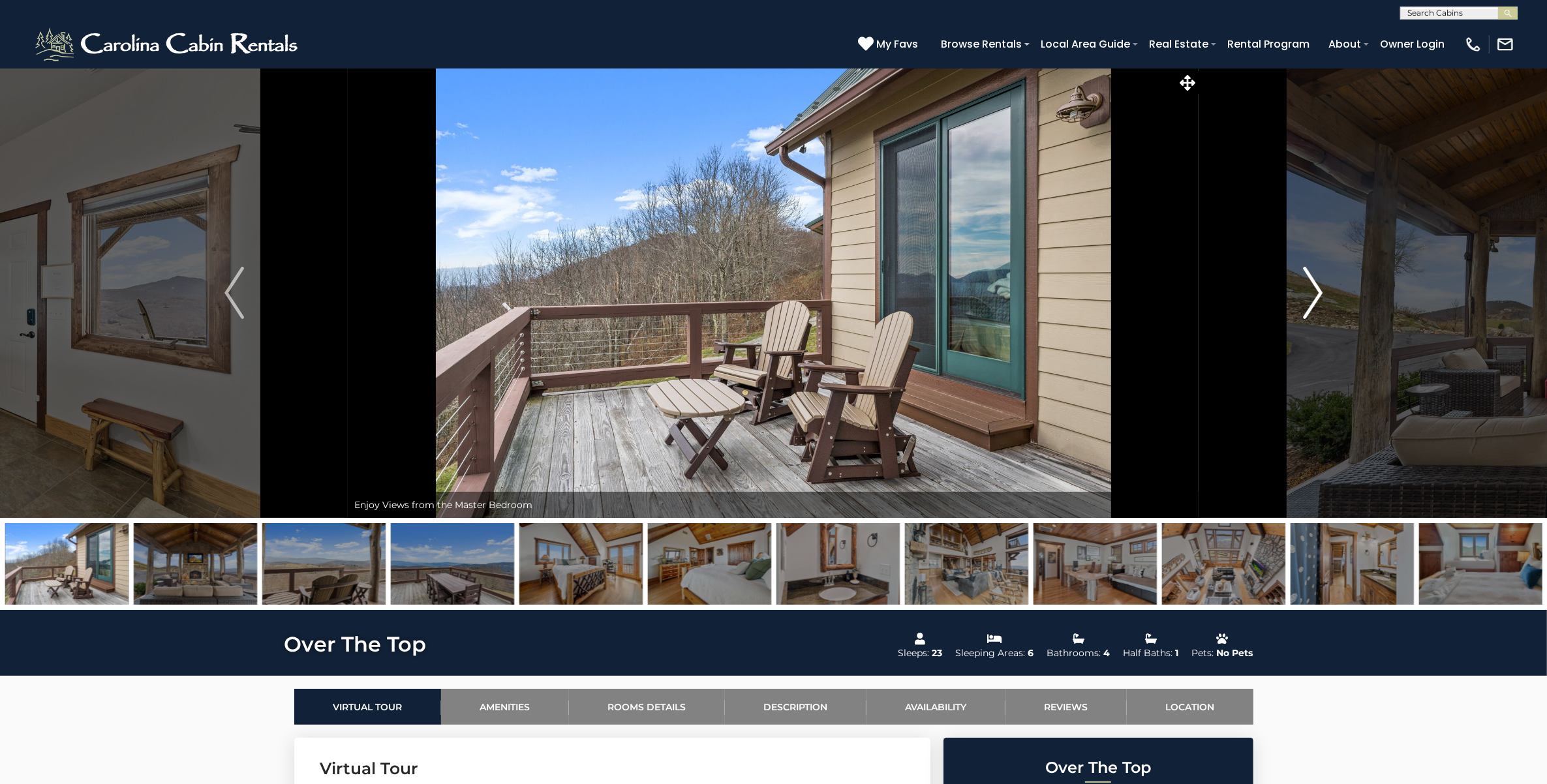
click at [1321, 289] on img "Next" at bounding box center [1313, 293] width 19 height 52
